Goal: Obtain resource: Obtain resource

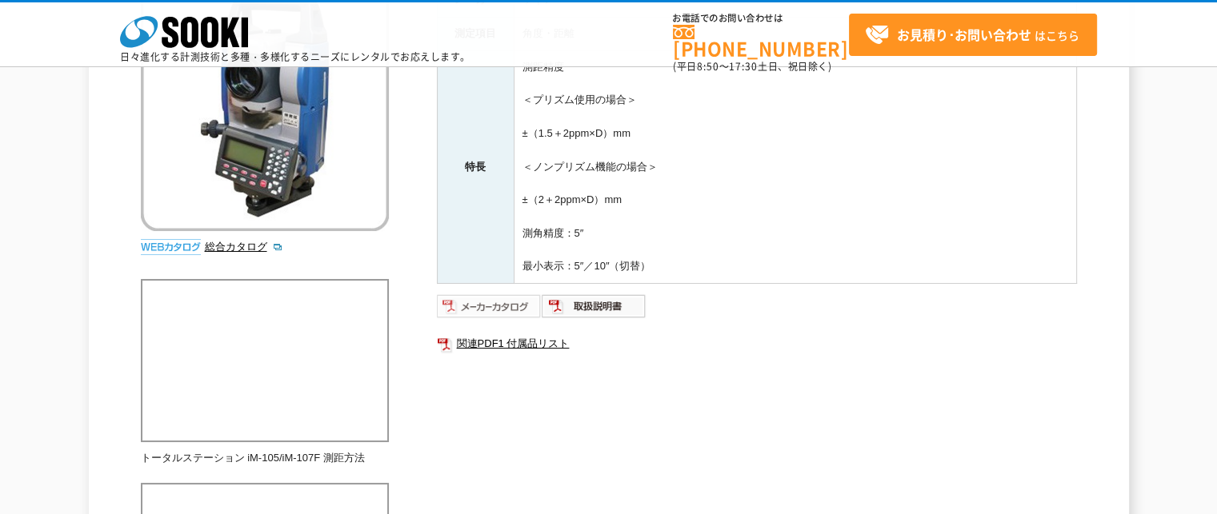
click at [454, 298] on img at bounding box center [489, 307] width 105 height 26
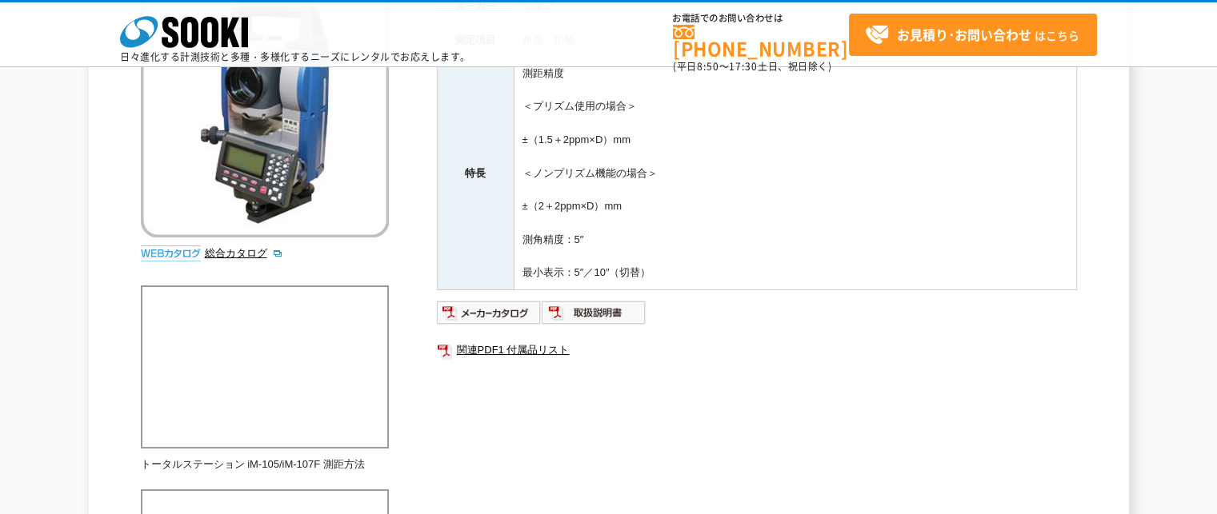
scroll to position [320, 0]
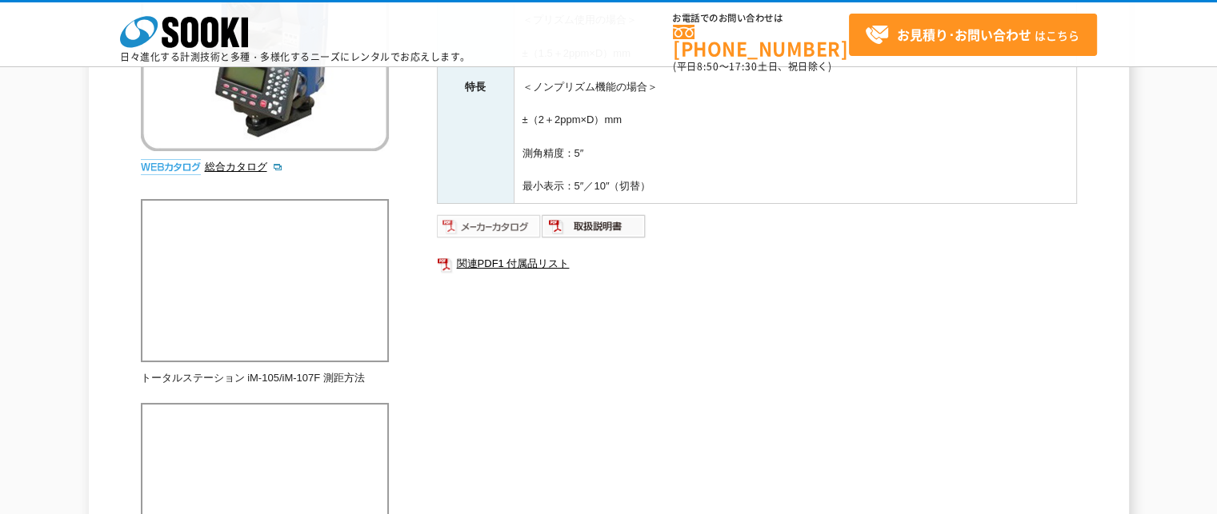
click at [475, 224] on img at bounding box center [489, 227] width 105 height 26
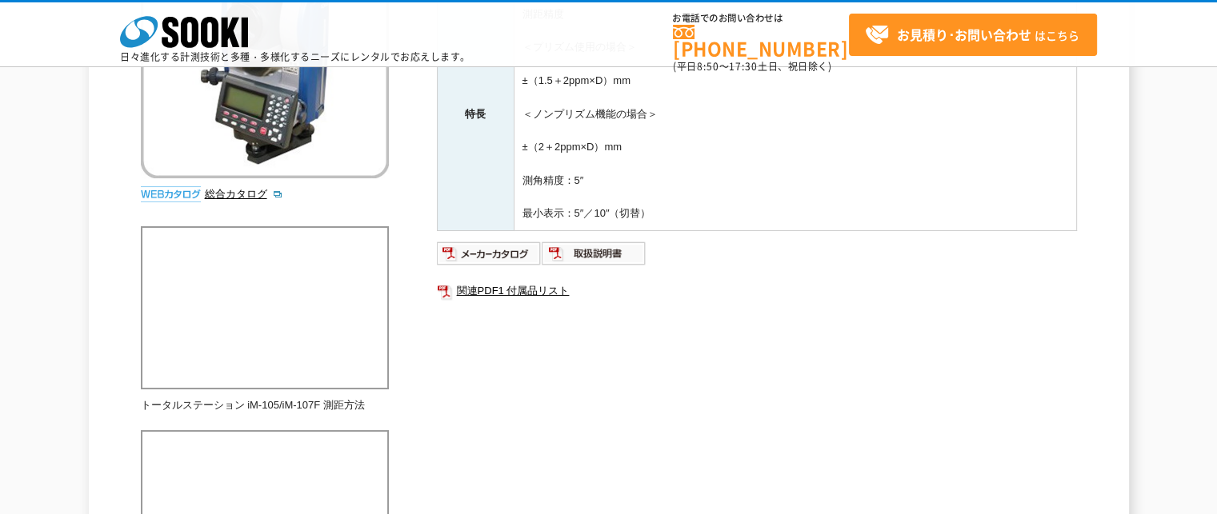
scroll to position [320, 0]
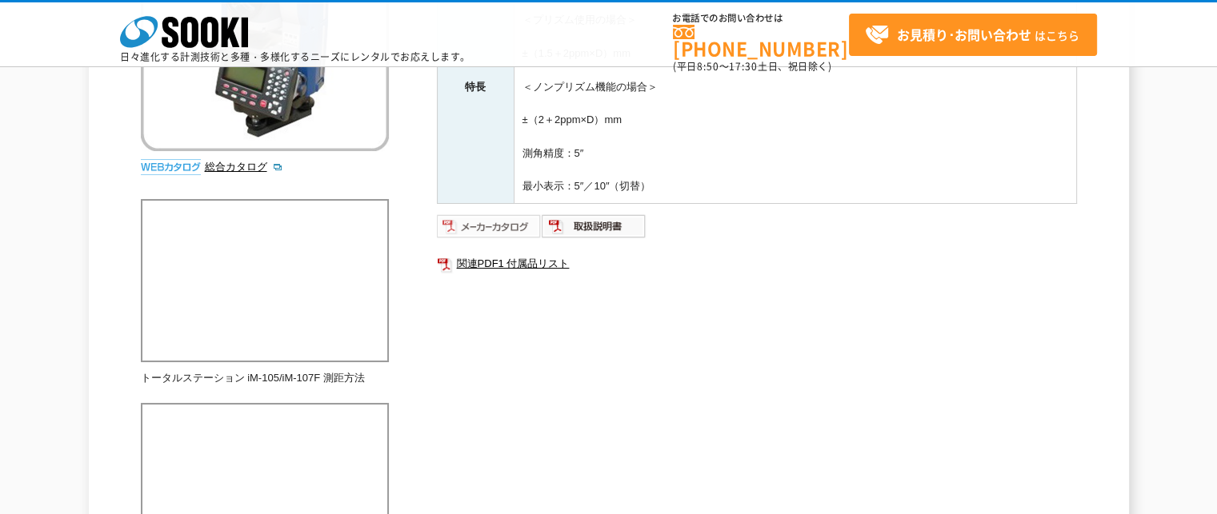
click at [480, 228] on img at bounding box center [489, 227] width 105 height 26
